Goal: Task Accomplishment & Management: Use online tool/utility

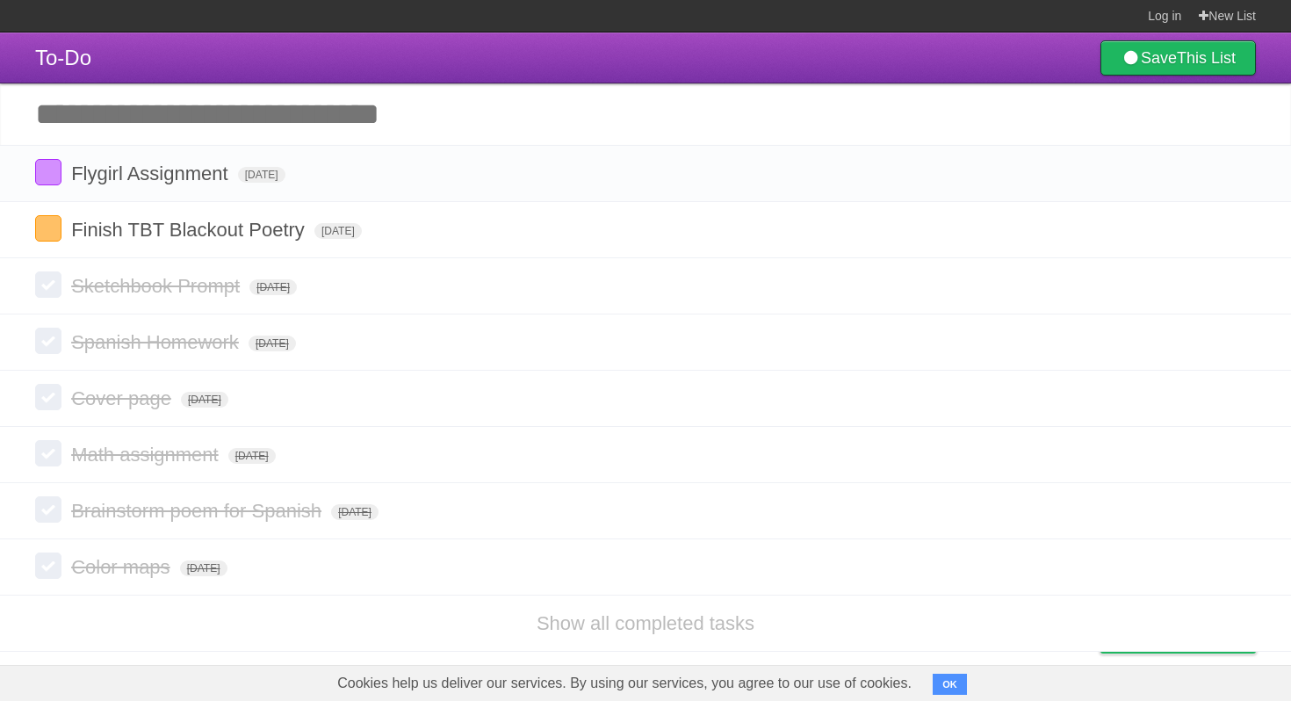
click at [416, 99] on input "Add another task" at bounding box center [645, 113] width 1291 height 61
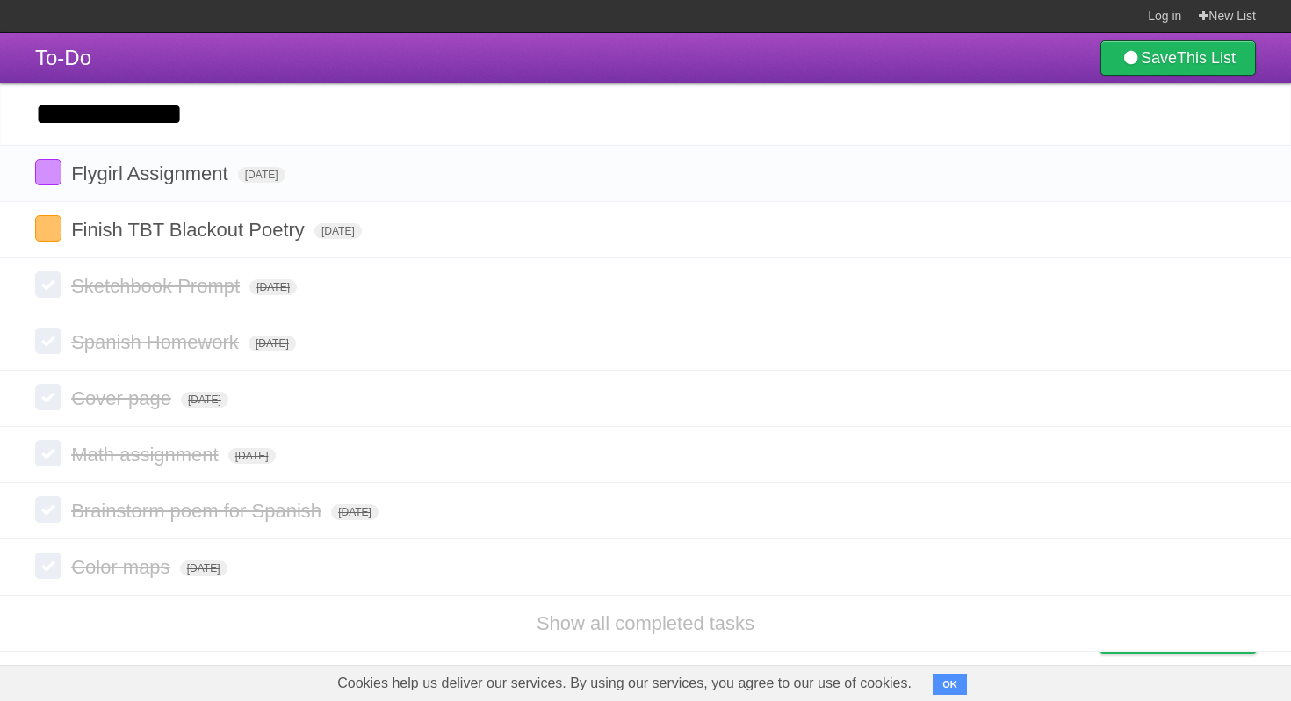
type input "**********"
click input "*********" at bounding box center [0, 0] width 0 height 0
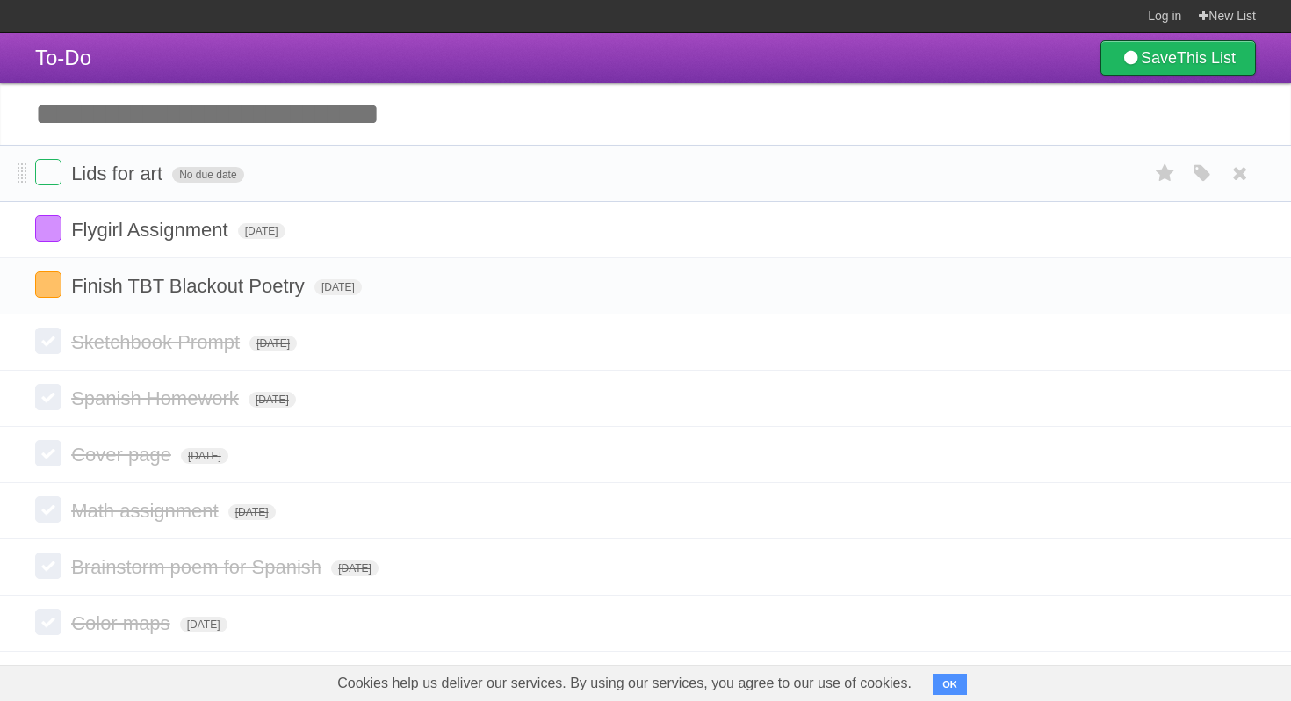
click at [212, 179] on span "No due date" at bounding box center [207, 175] width 71 height 16
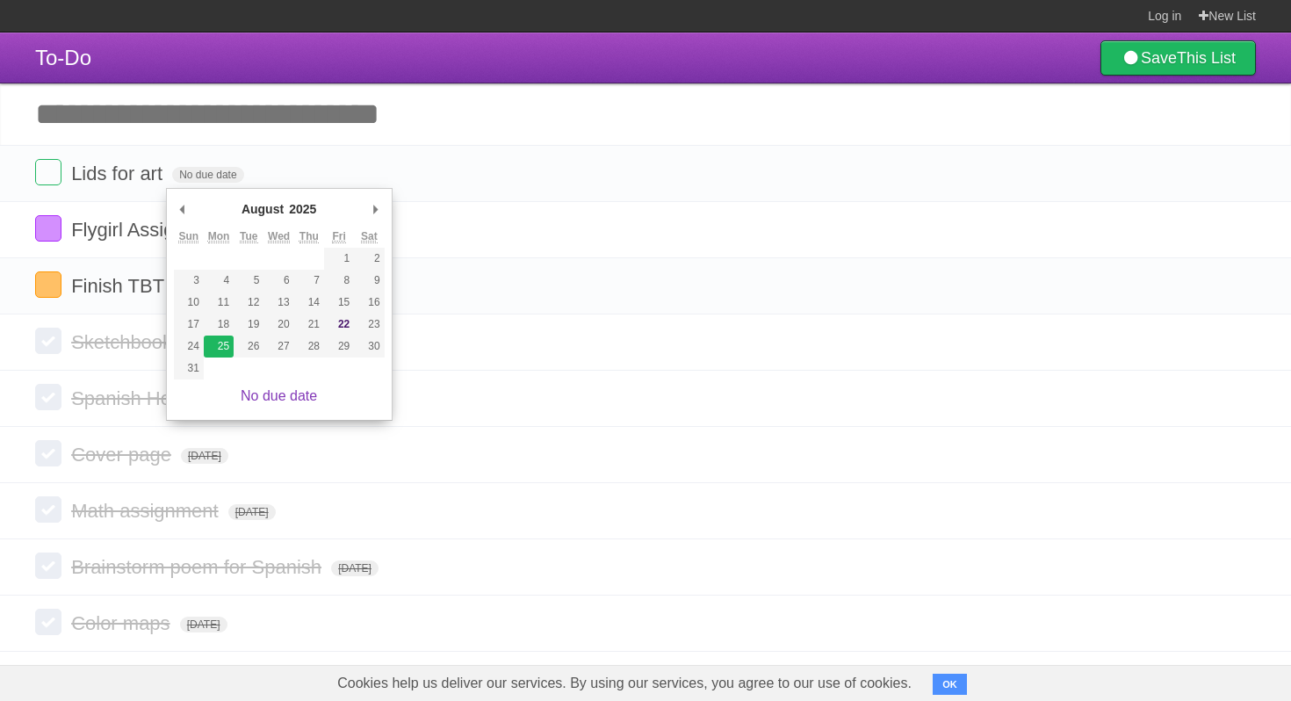
type span "[DATE]"
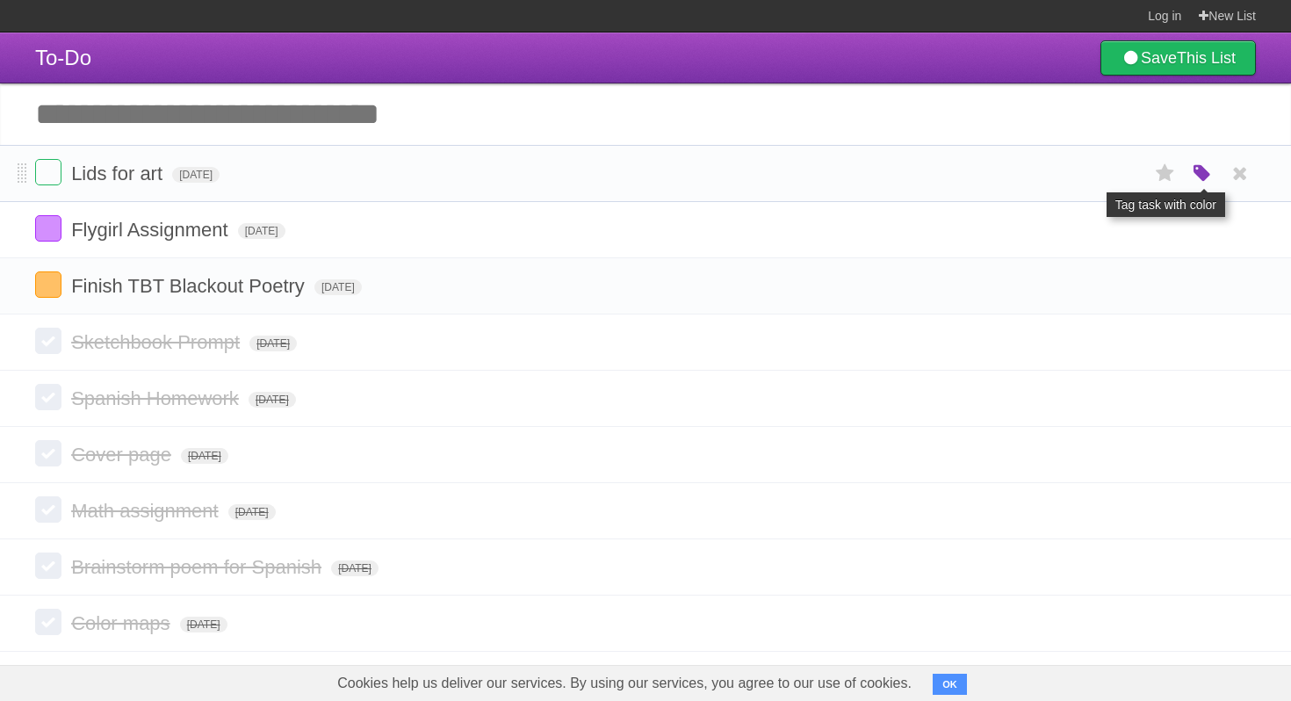
click at [1191, 173] on icon "button" at bounding box center [1202, 174] width 25 height 23
click at [1130, 176] on label "Orange" at bounding box center [1126, 172] width 19 height 19
drag, startPoint x: 12, startPoint y: 173, endPoint x: 28, endPoint y: 248, distance: 76.3
click at [28, 251] on ul "Lids for art [DATE] White Red Blue Green Purple Orange Flygirl Assignment [DATE…" at bounding box center [645, 230] width 1291 height 170
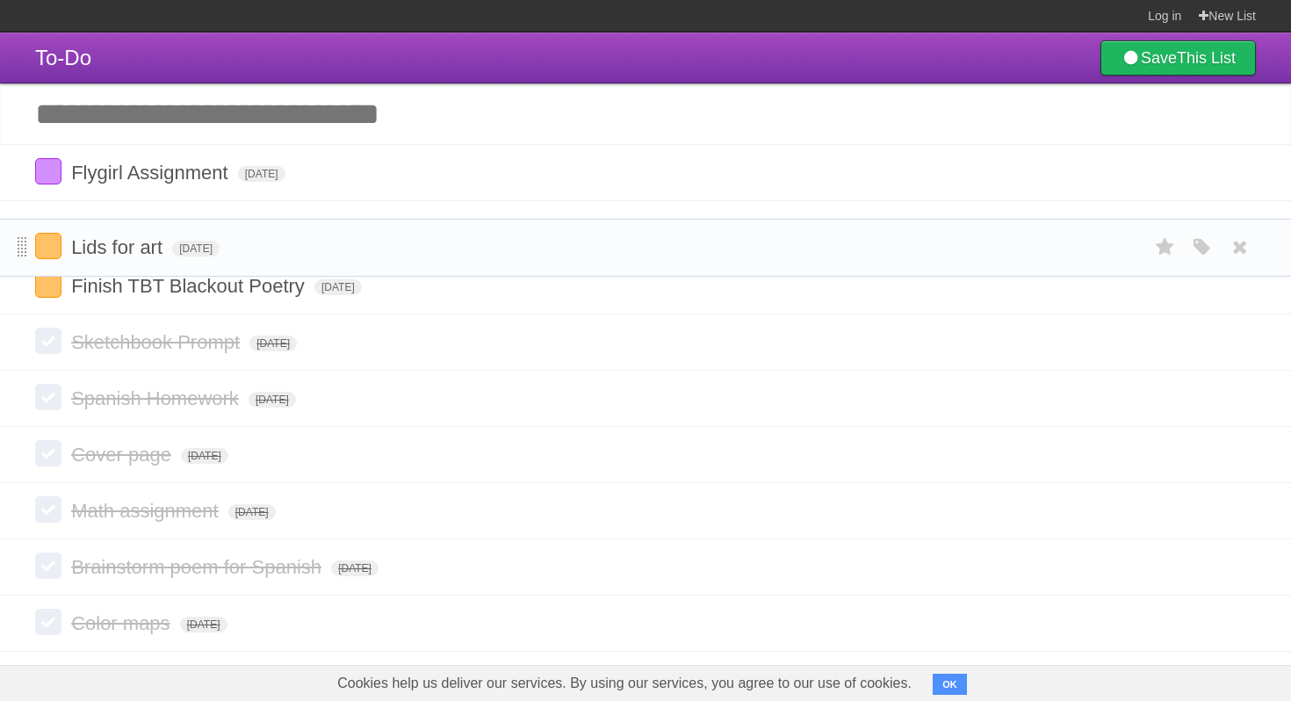
drag, startPoint x: 20, startPoint y: 180, endPoint x: 22, endPoint y: 250, distance: 70.3
click at [116, 73] on header "To-Do Save This List" at bounding box center [645, 58] width 1291 height 51
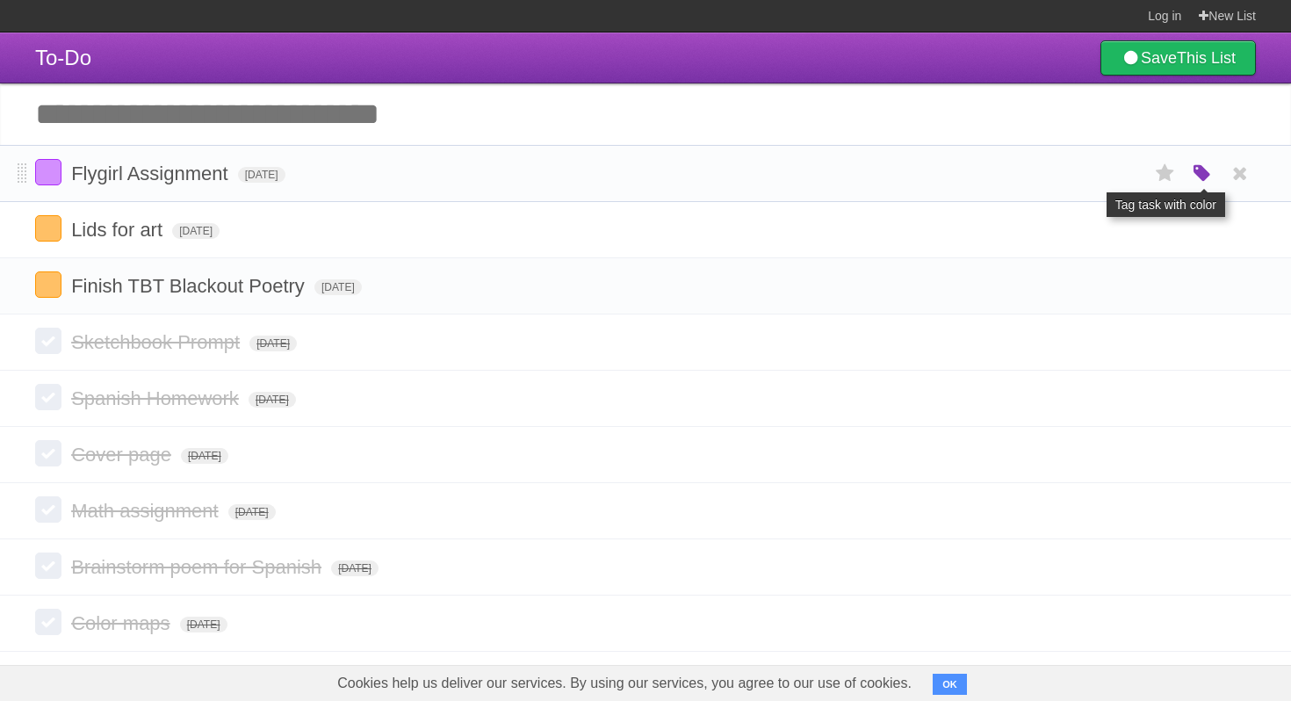
click at [1193, 180] on icon "button" at bounding box center [1202, 174] width 25 height 23
click at [1081, 176] on label "Green" at bounding box center [1078, 172] width 19 height 19
